Goal: Task Accomplishment & Management: Complete application form

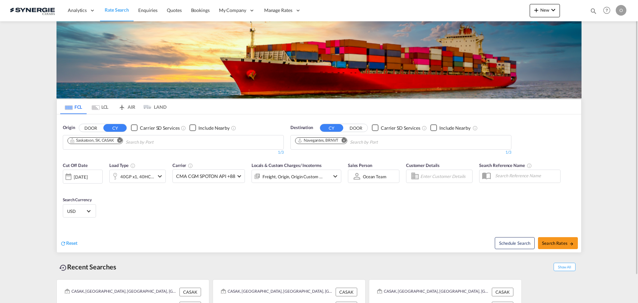
click at [595, 10] on md-icon "icon-magnify" at bounding box center [593, 10] width 7 height 7
click at [529, 12] on input at bounding box center [543, 11] width 83 height 12
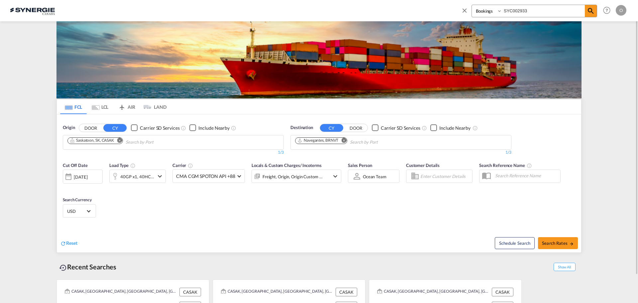
type input "SYC002933"
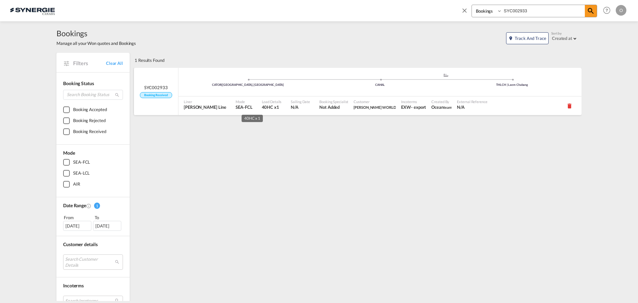
click at [262, 107] on span "40HC x1" at bounding box center [272, 107] width 20 height 6
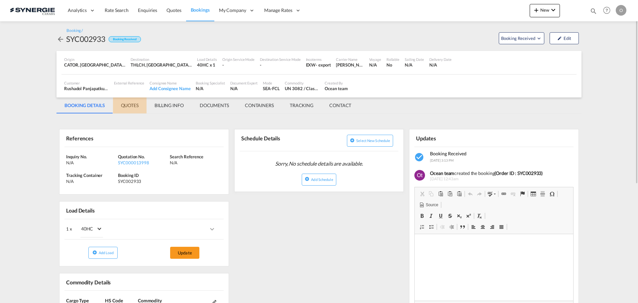
click at [131, 106] on md-tab-item "QUOTES" at bounding box center [130, 105] width 34 height 16
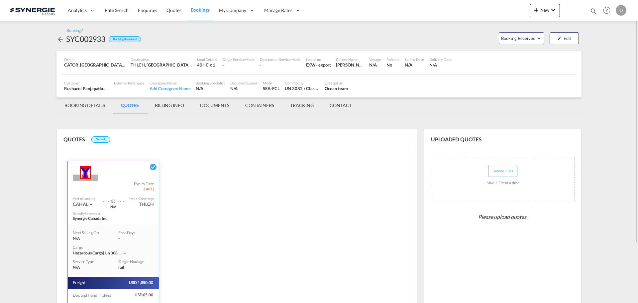
click at [174, 105] on md-tab-item "BILLING INFO" at bounding box center [169, 105] width 45 height 16
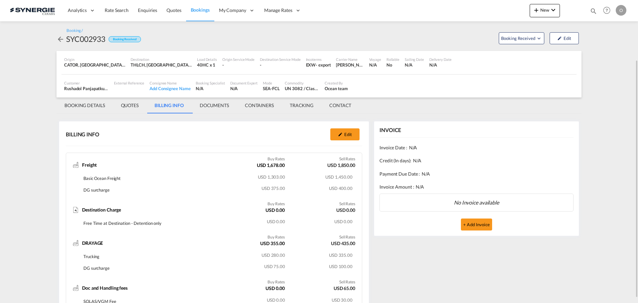
scroll to position [66, 0]
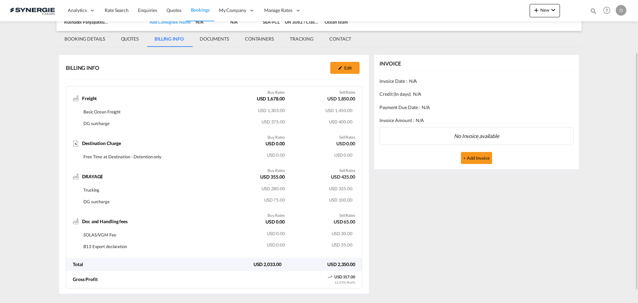
click at [101, 132] on div "Freight Buy Rates USD 1,678.00 Sell Rates USD 1,850.00 Basic Ocean Freight USD …" at bounding box center [214, 169] width 296 height 166
drag, startPoint x: 132, startPoint y: 38, endPoint x: 161, endPoint y: 47, distance: 30.4
click at [131, 38] on md-tab-item "QUOTES" at bounding box center [130, 39] width 34 height 16
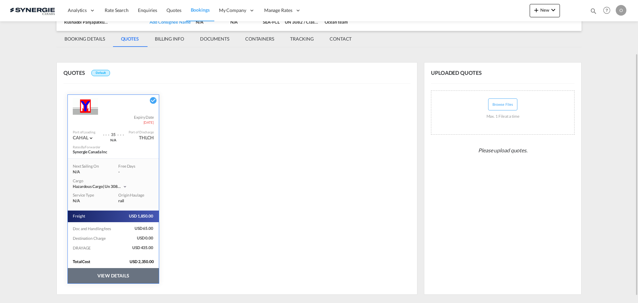
click at [109, 275] on button "VIEW DETAILS" at bounding box center [113, 275] width 91 height 15
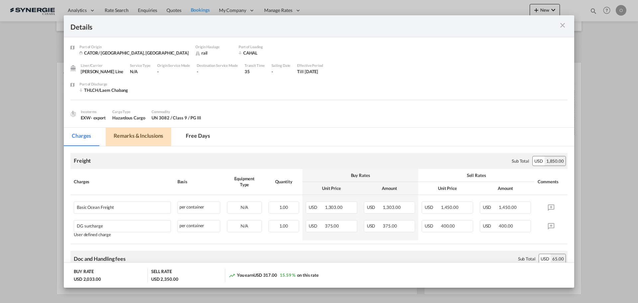
click at [149, 136] on md-tab-item "Remarks & Inclusions" at bounding box center [138, 137] width 65 height 18
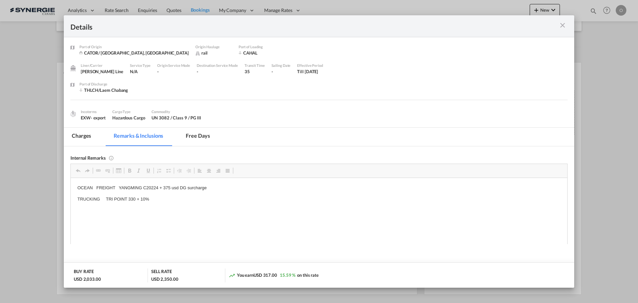
scroll to position [0, 0]
click at [563, 25] on md-icon "icon-close m-3 fg-AAA8AD cursor" at bounding box center [563, 25] width 8 height 8
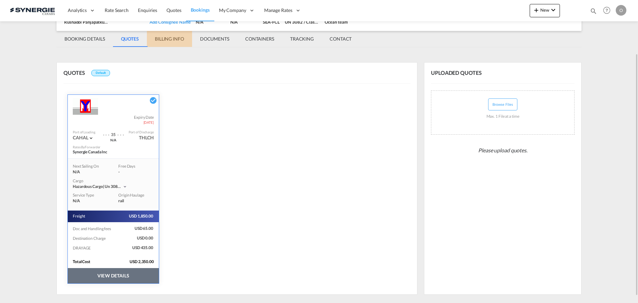
click at [175, 40] on md-tab-item "BILLING INFO" at bounding box center [169, 39] width 45 height 16
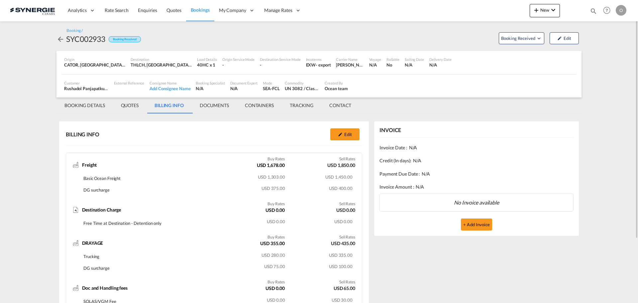
click at [592, 9] on md-icon "icon-magnify" at bounding box center [593, 10] width 7 height 7
paste input "SYC000014715"
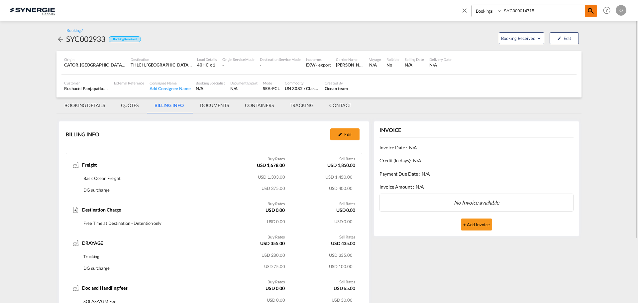
type input "SYC000014715"
click at [589, 10] on md-icon "icon-magnify" at bounding box center [591, 11] width 8 height 8
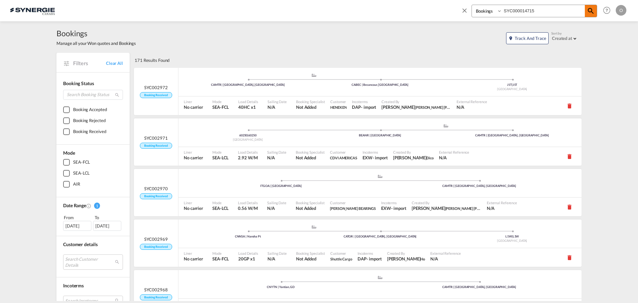
click at [590, 12] on md-icon "icon-magnify" at bounding box center [591, 11] width 8 height 8
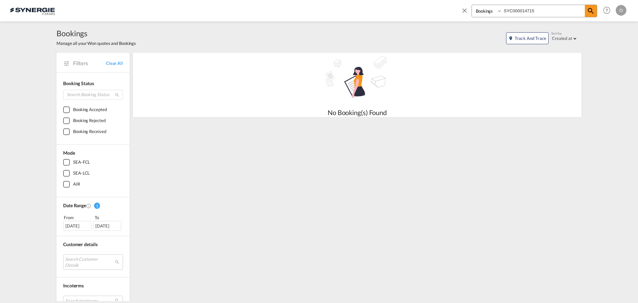
click at [499, 11] on select "Bookings Quotes Enquiries" at bounding box center [488, 11] width 32 height 12
select select "Quotes"
click at [472, 5] on select "Bookings Quotes Enquiries" at bounding box center [488, 11] width 32 height 12
click at [590, 12] on md-icon "icon-magnify" at bounding box center [591, 11] width 8 height 8
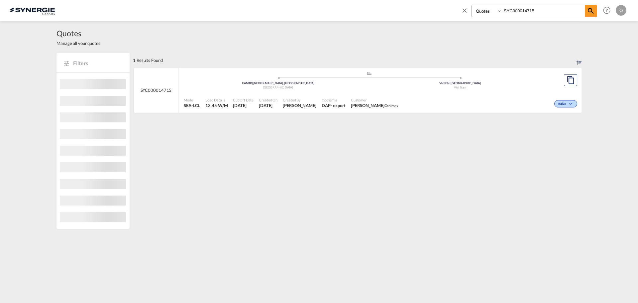
click at [464, 102] on div "Active" at bounding box center [490, 103] width 178 height 17
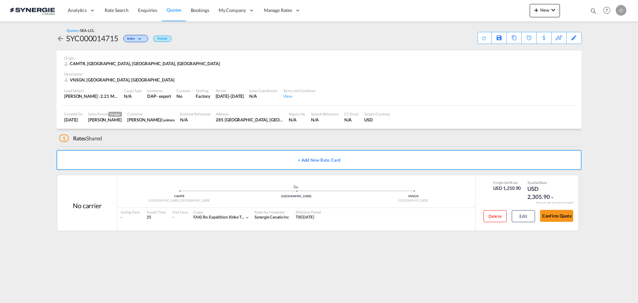
drag, startPoint x: 555, startPoint y: 217, endPoint x: 591, endPoint y: 215, distance: 35.9
click at [555, 217] on button "Confirm Quote" at bounding box center [556, 216] width 33 height 12
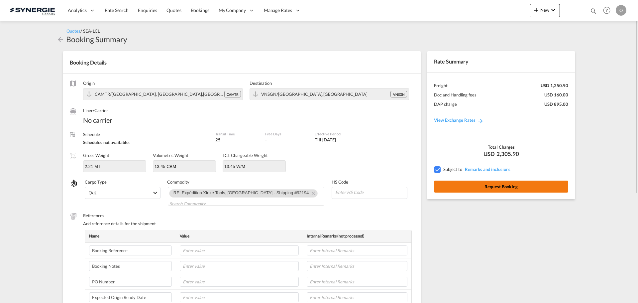
click at [499, 186] on button "Request Booking" at bounding box center [501, 187] width 134 height 12
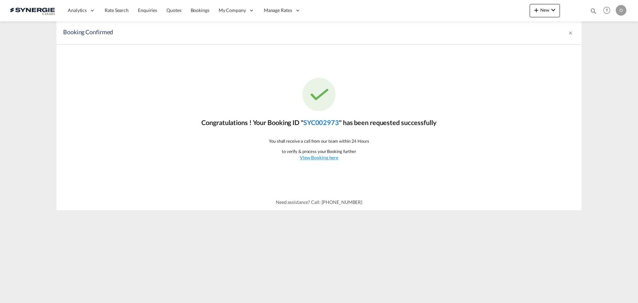
click at [328, 122] on link "SYC002973" at bounding box center [321, 122] width 36 height 8
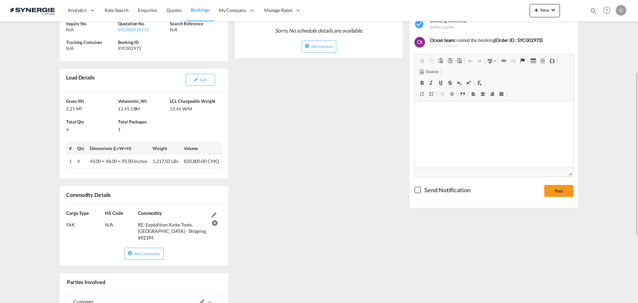
scroll to position [33, 0]
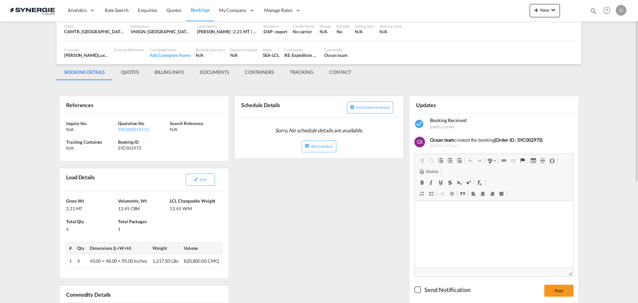
click at [132, 71] on md-tab-item "QUOTES" at bounding box center [130, 72] width 34 height 16
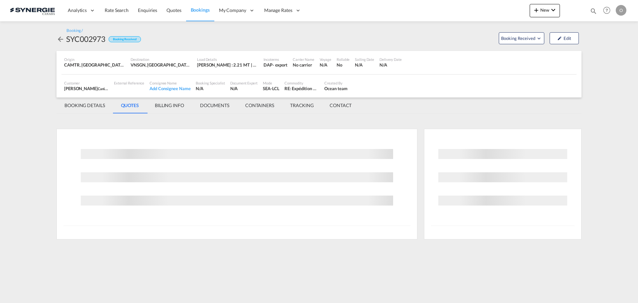
scroll to position [0, 0]
click at [167, 105] on md-tab-item "BILLING INFO" at bounding box center [169, 105] width 45 height 16
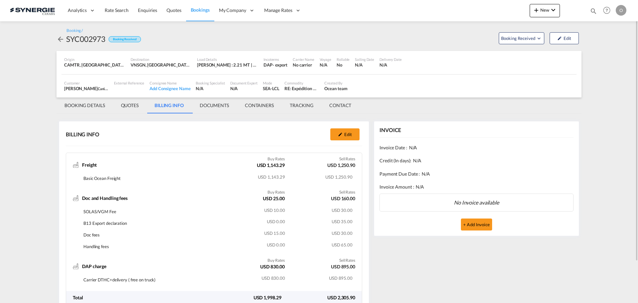
click at [166, 106] on md-tab-item "BILLING INFO" at bounding box center [169, 105] width 45 height 16
